Goal: Find specific fact: Find contact information

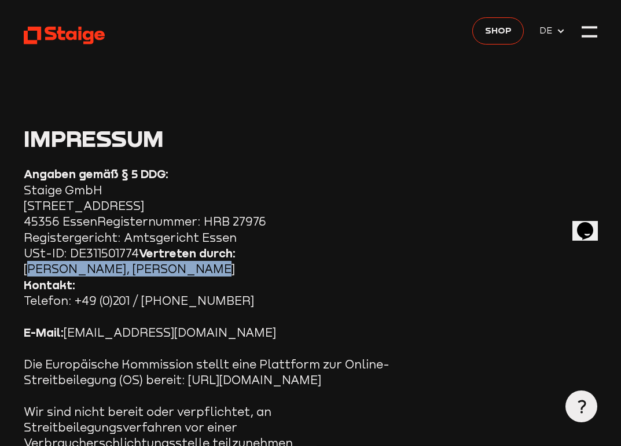
drag, startPoint x: 24, startPoint y: 271, endPoint x: 195, endPoint y: 274, distance: 170.7
copy section "[PERSON_NAME], [PERSON_NAME]"
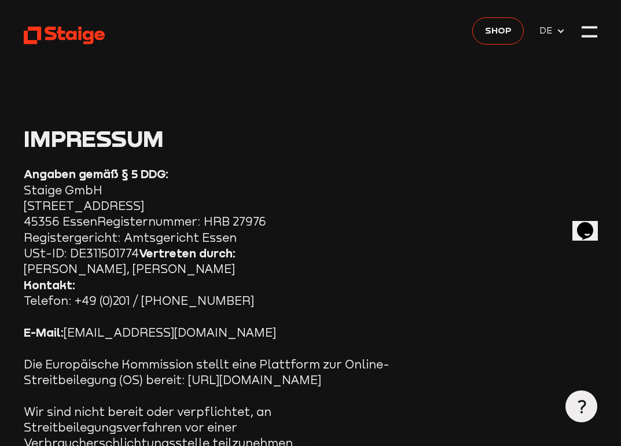
click at [222, 305] on p "Kontakt: Telefon: +49 (0)201 / [PHONE_NUMBER]" at bounding box center [212, 293] width 376 height 32
drag, startPoint x: 165, startPoint y: 237, endPoint x: 249, endPoint y: 237, distance: 84.5
drag, startPoint x: 209, startPoint y: 240, endPoint x: 270, endPoint y: 240, distance: 60.8
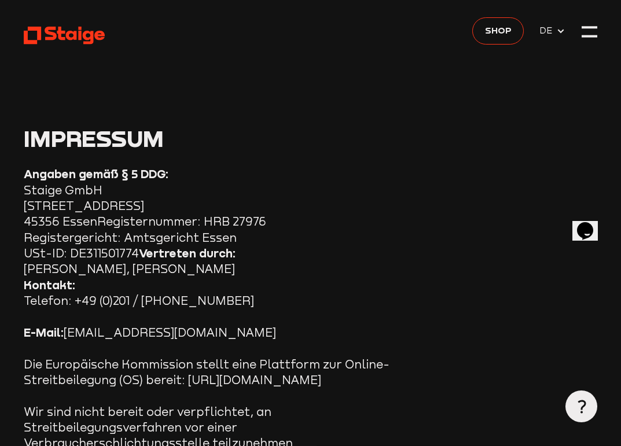
drag, startPoint x: 183, startPoint y: 240, endPoint x: 237, endPoint y: 244, distance: 54.6
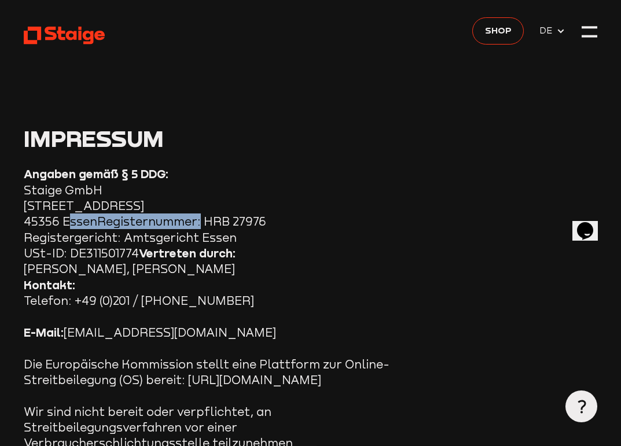
drag, startPoint x: 62, startPoint y: 223, endPoint x: 97, endPoint y: 222, distance: 34.7
click at [211, 147] on h3 "Impressum" at bounding box center [310, 139] width 573 height 24
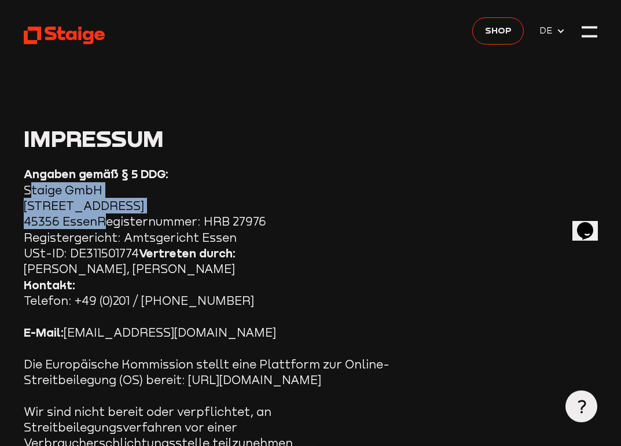
drag, startPoint x: 24, startPoint y: 190, endPoint x: 93, endPoint y: 219, distance: 74.9
copy section "Staige GmbH [STREET_ADDRESS]"
